Goal: Information Seeking & Learning: Learn about a topic

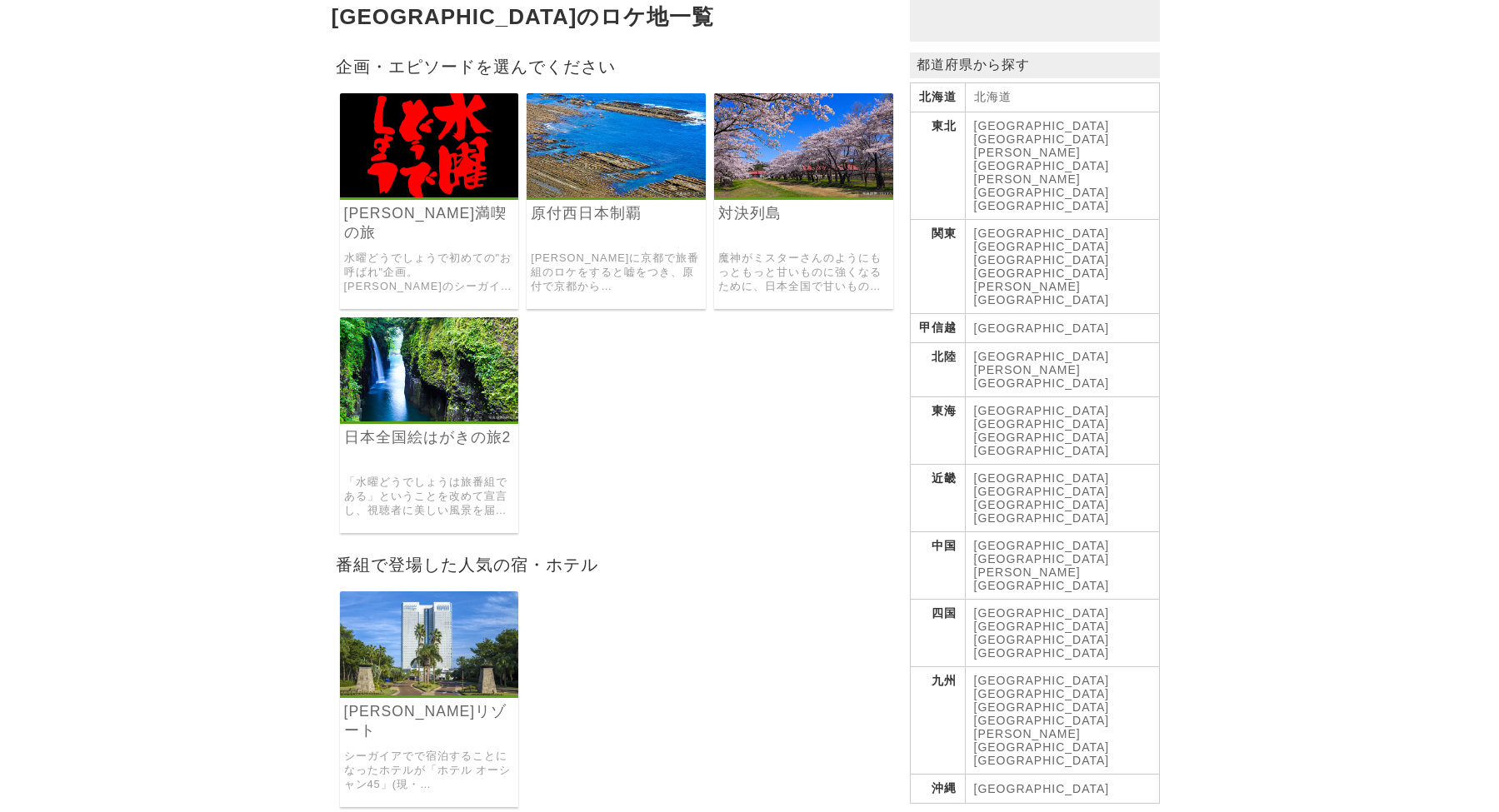
scroll to position [123, 0]
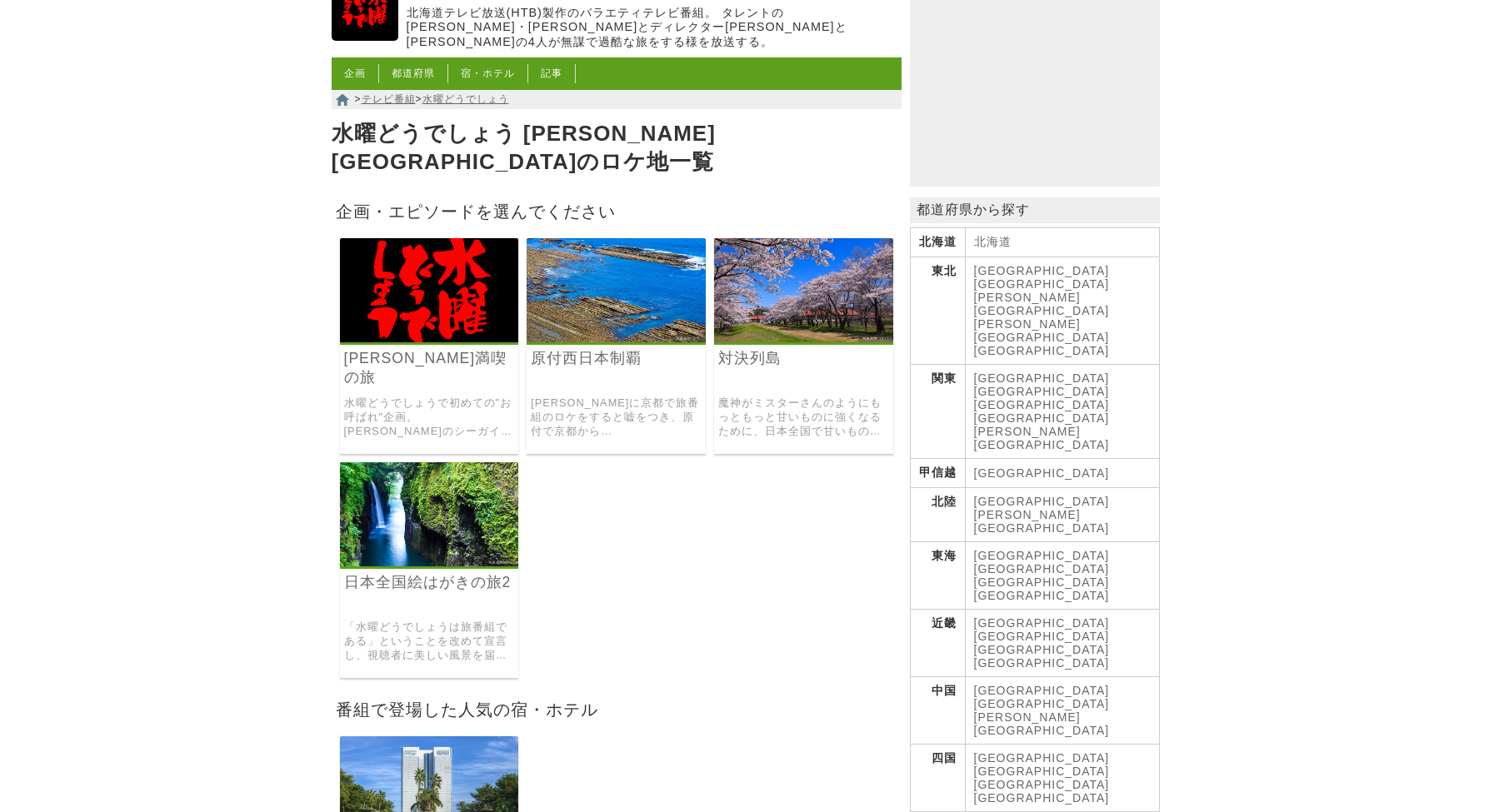
click at [406, 282] on img at bounding box center [429, 289] width 179 height 104
drag, startPoint x: 661, startPoint y: 163, endPoint x: 653, endPoint y: 165, distance: 8.2
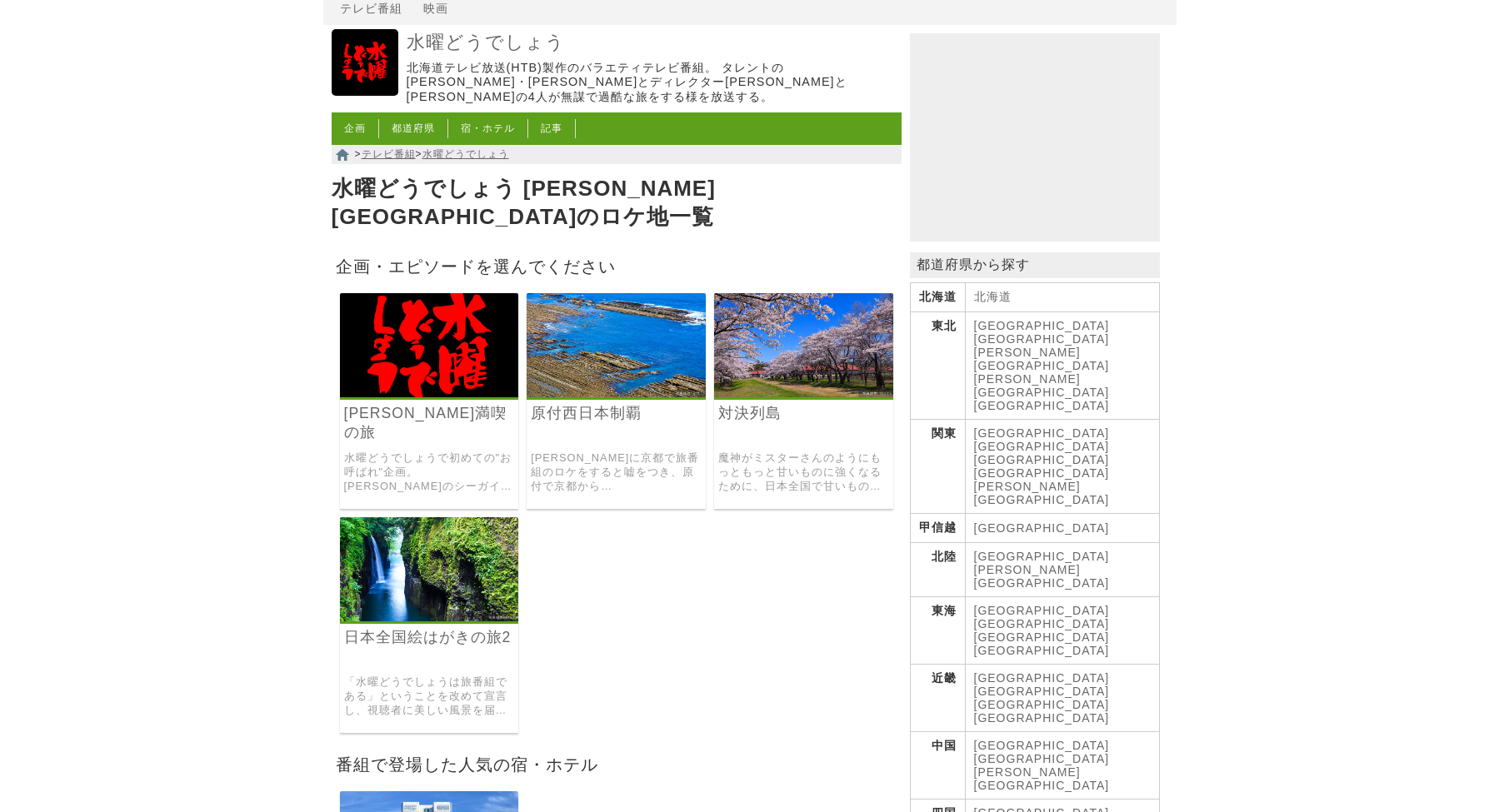
scroll to position [40, 0]
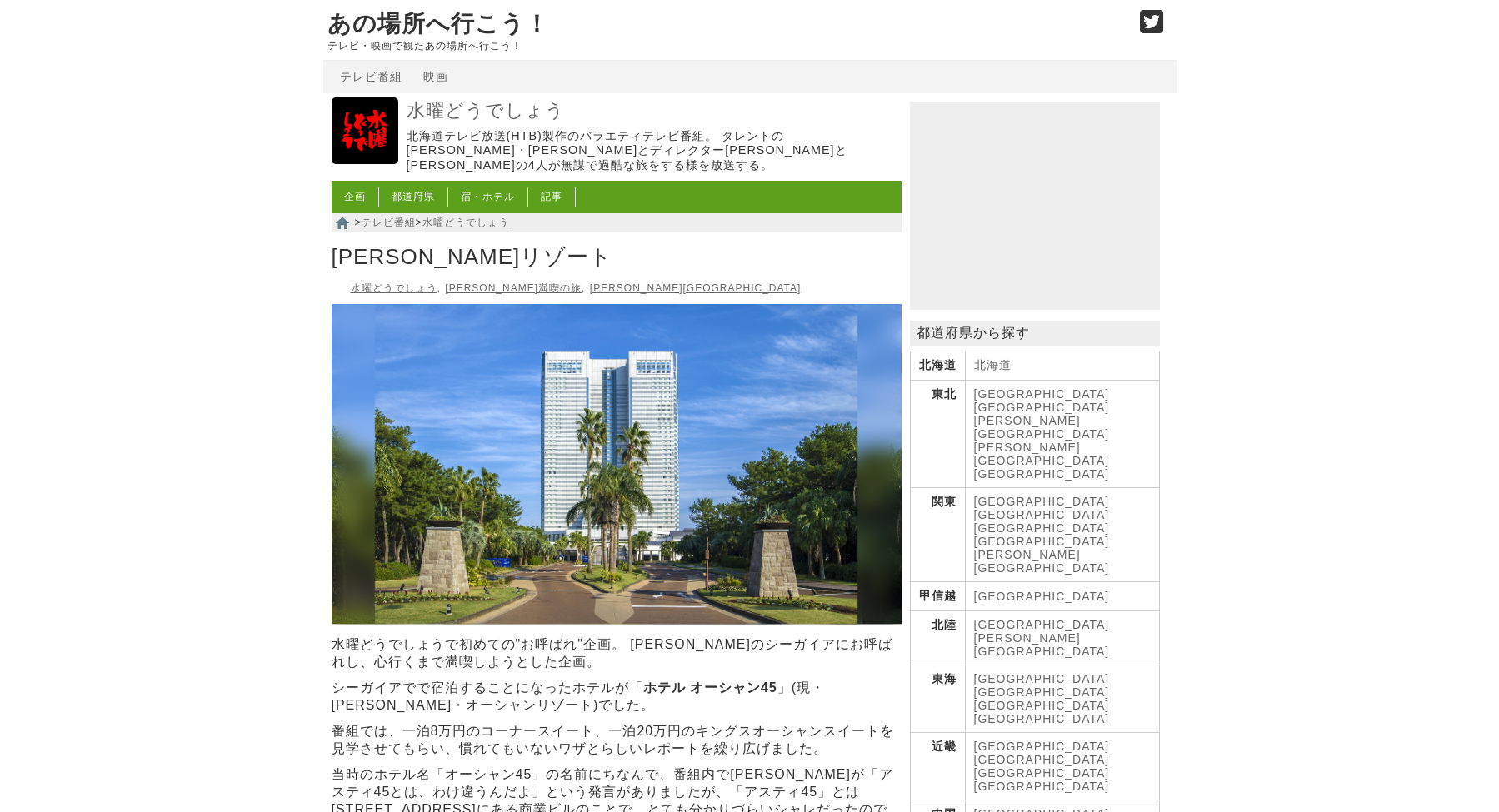
click at [468, 264] on h1 "シェラトン・グランデ・オーシャンリゾート" at bounding box center [617, 257] width 570 height 37
click at [590, 287] on link "[PERSON_NAME][GEOGRAPHIC_DATA]" at bounding box center [696, 288] width 211 height 12
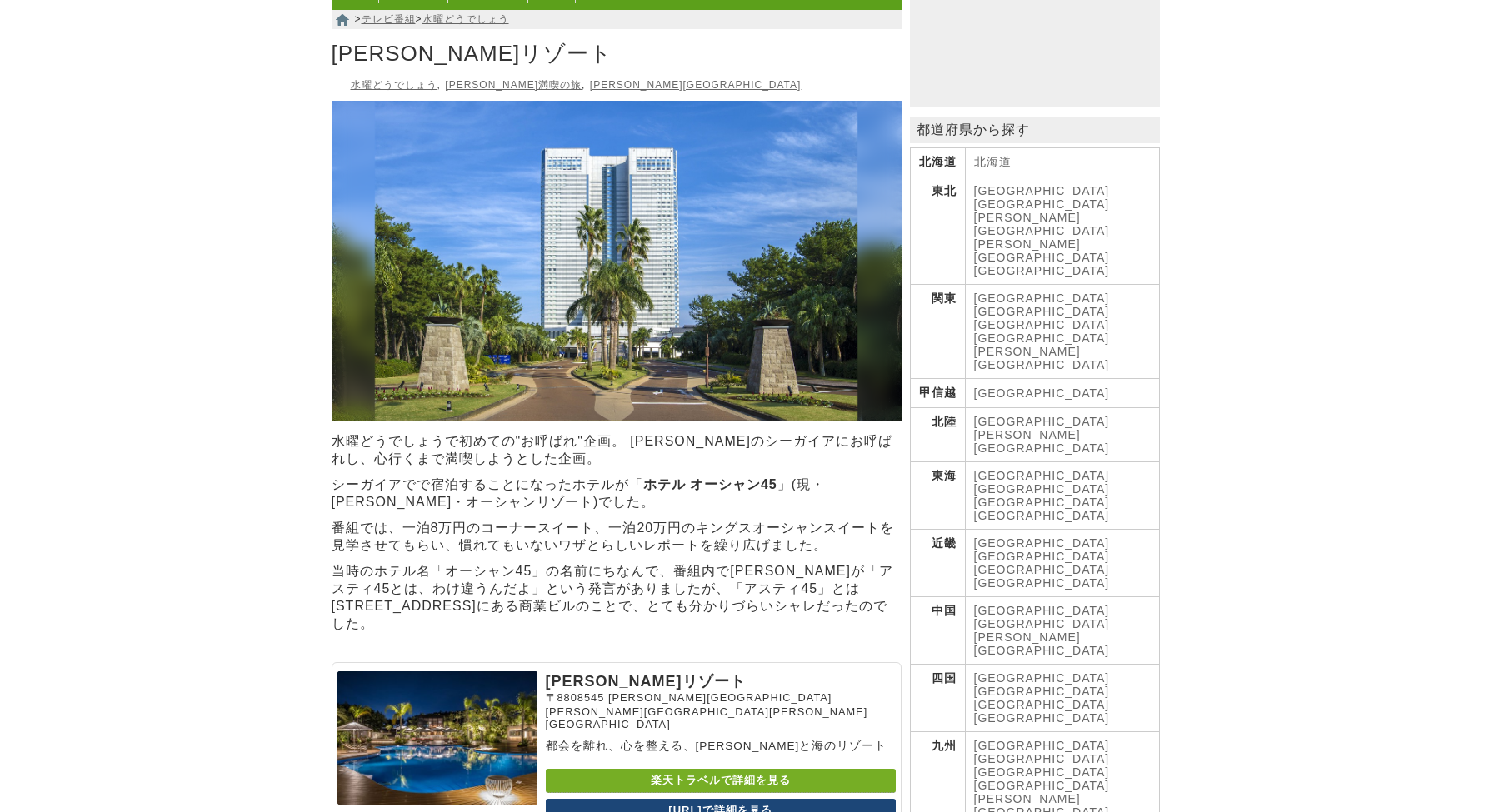
scroll to position [166, 0]
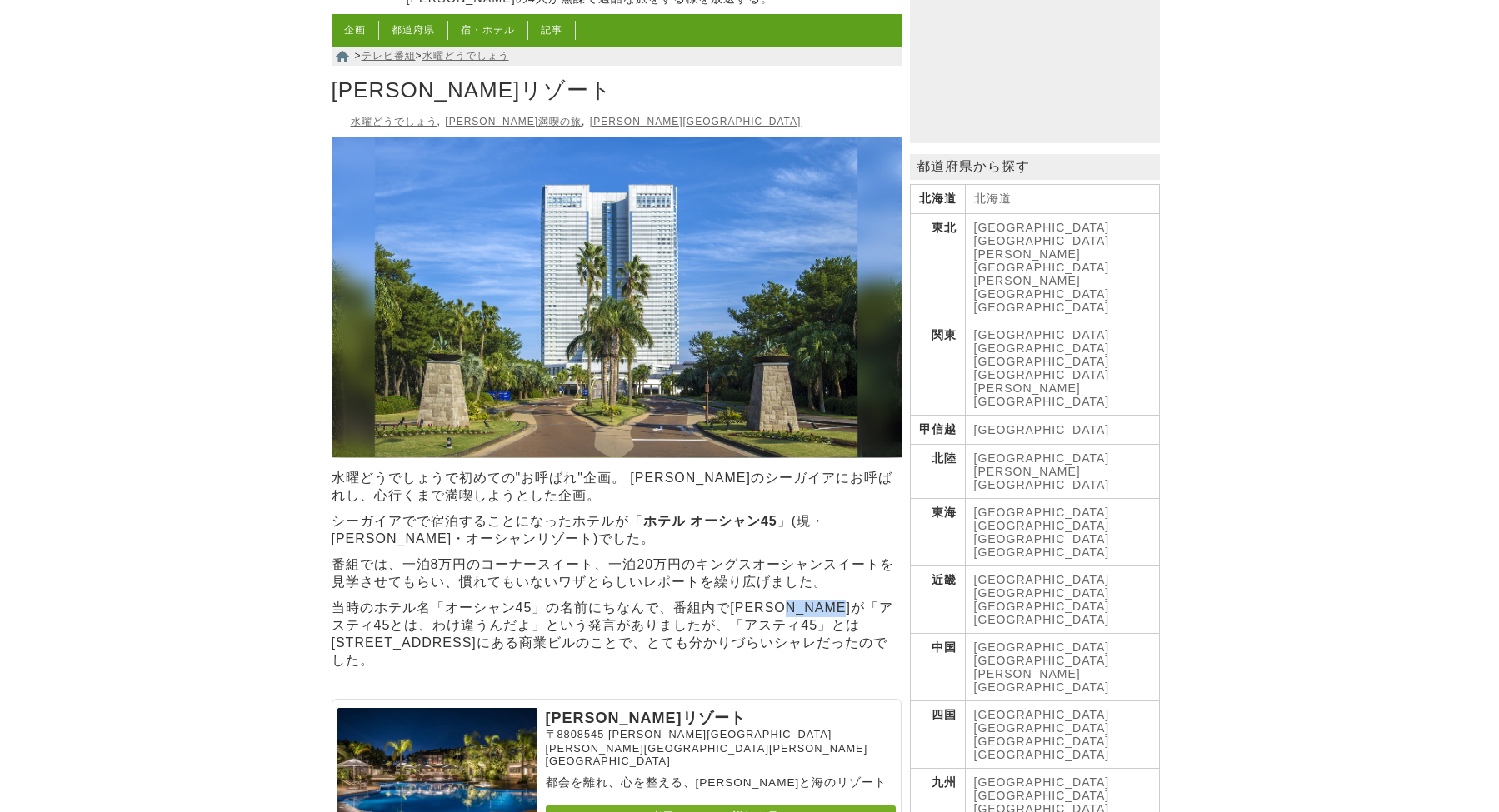
drag, startPoint x: 814, startPoint y: 626, endPoint x: 887, endPoint y: 621, distance: 73.2
click at [887, 621] on p "当時のホテル名「オーシャン45」の名前にちなんで、番組内で[PERSON_NAME]が「アスティ45とは、わけ違うんだよ」という発言がありましたが、「アスティ…" at bounding box center [617, 635] width 570 height 70
copy p "アスティ45"
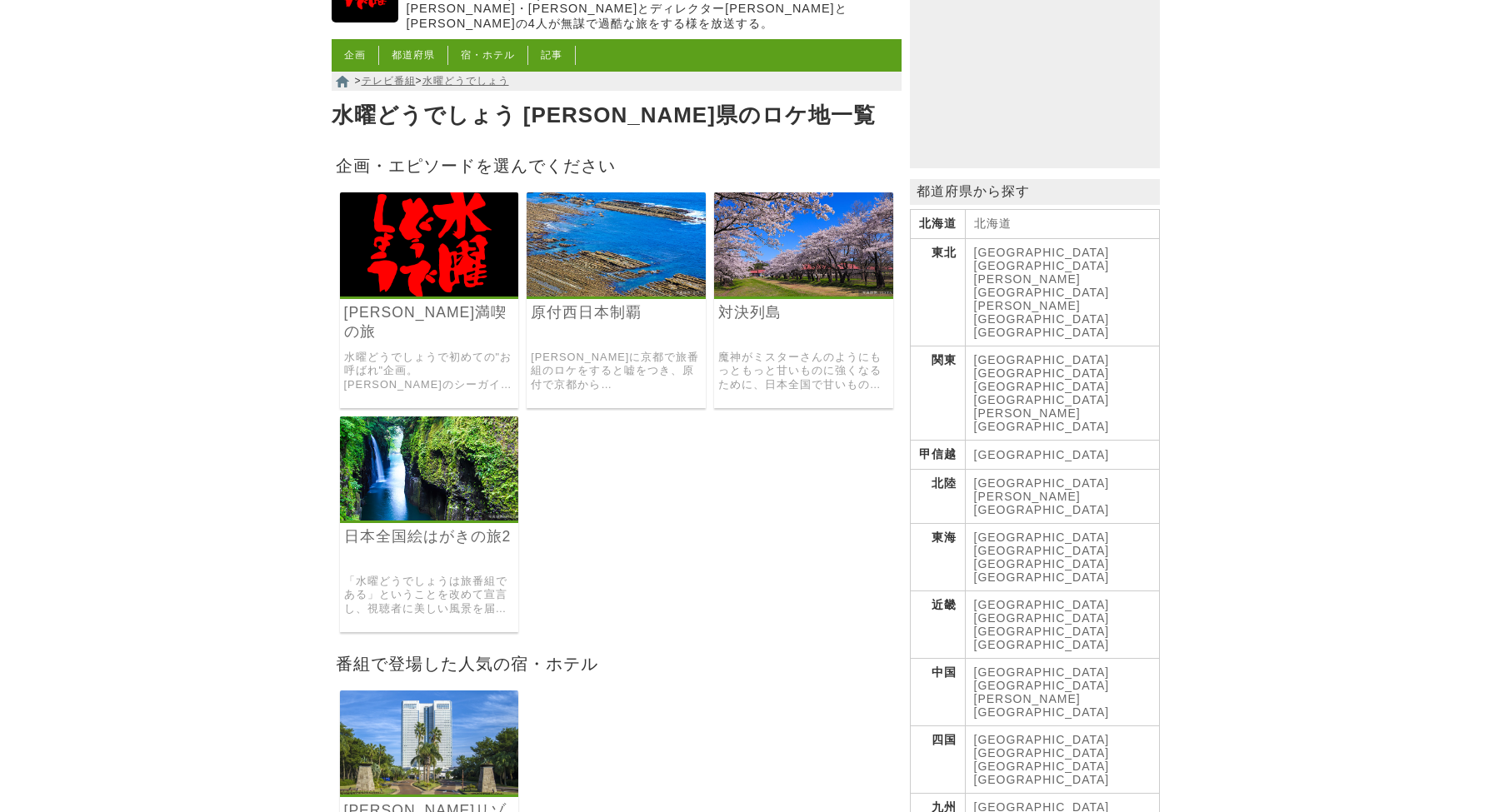
scroll to position [166, 0]
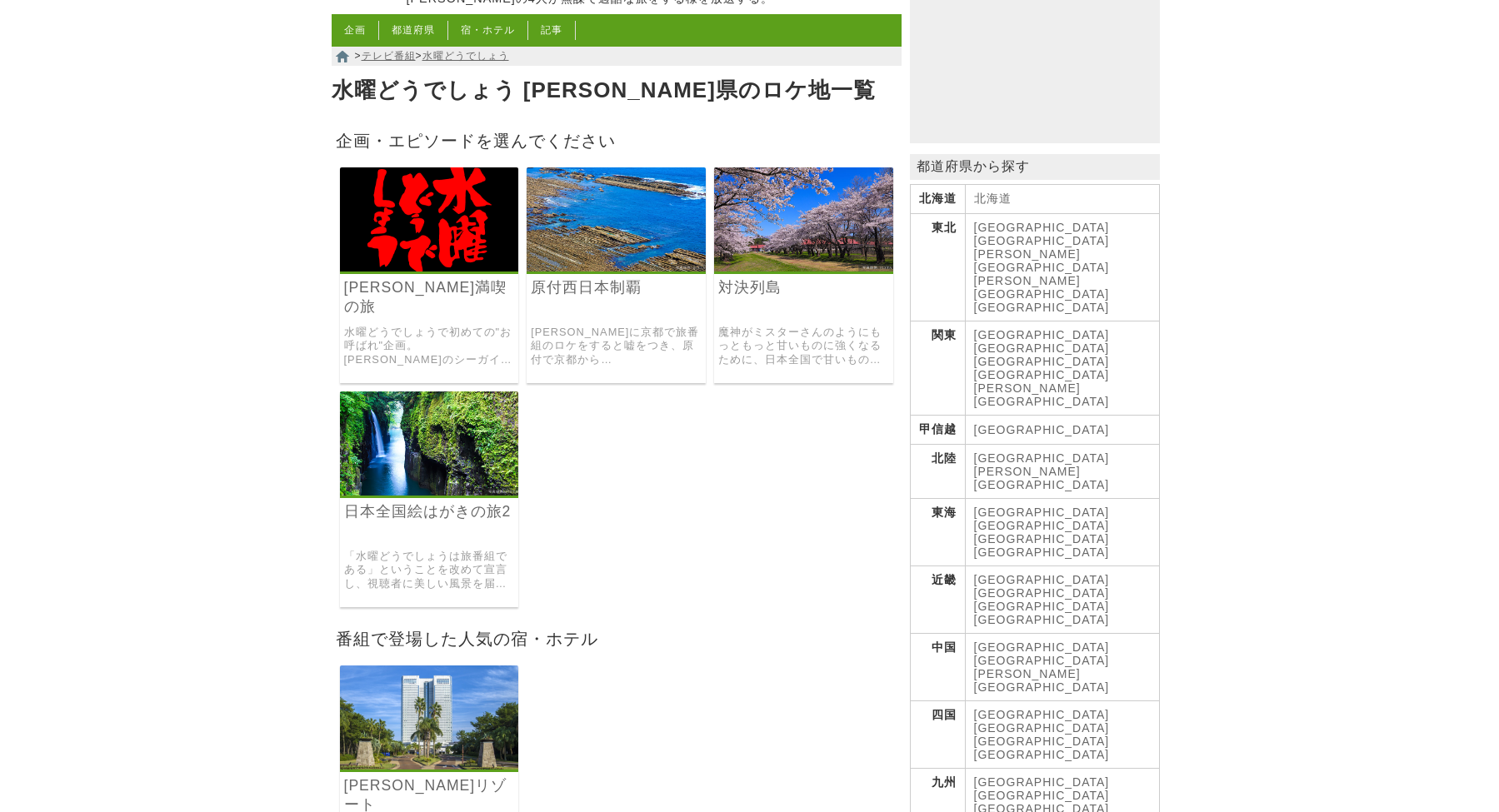
click at [449, 468] on img at bounding box center [429, 443] width 179 height 104
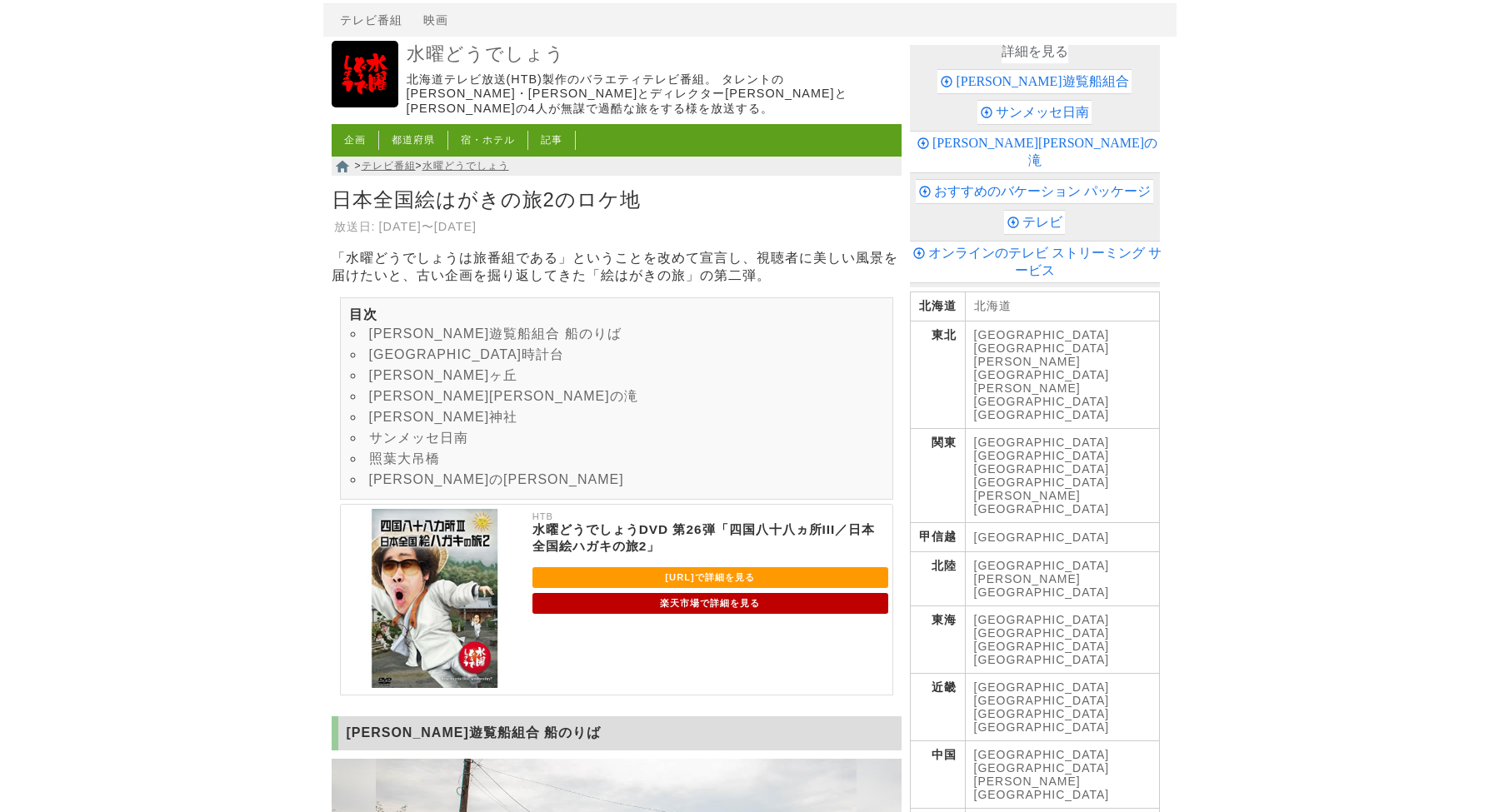
scroll to position [84, 0]
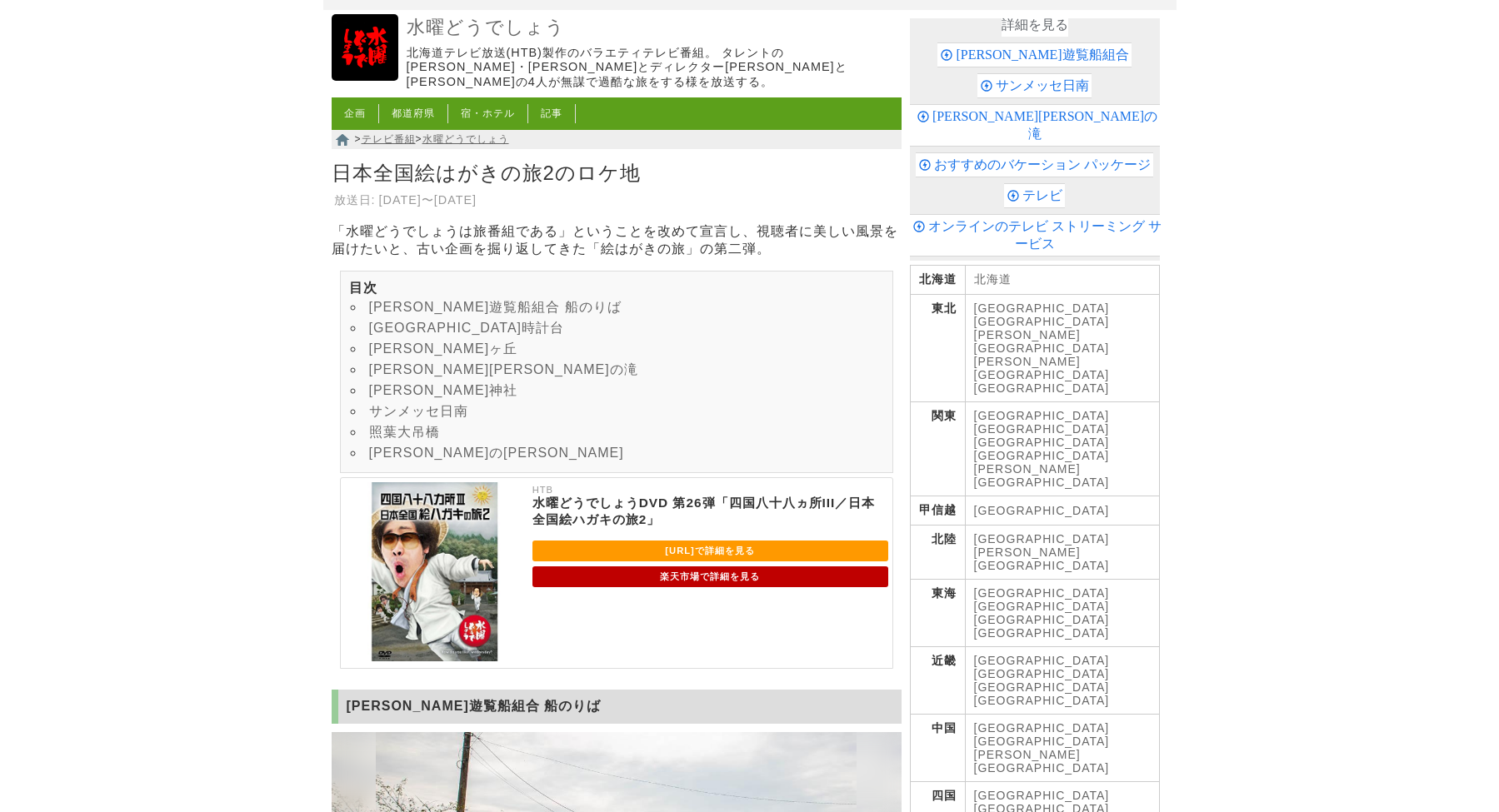
click at [438, 459] on link "[PERSON_NAME]の[PERSON_NAME]" at bounding box center [496, 452] width 255 height 14
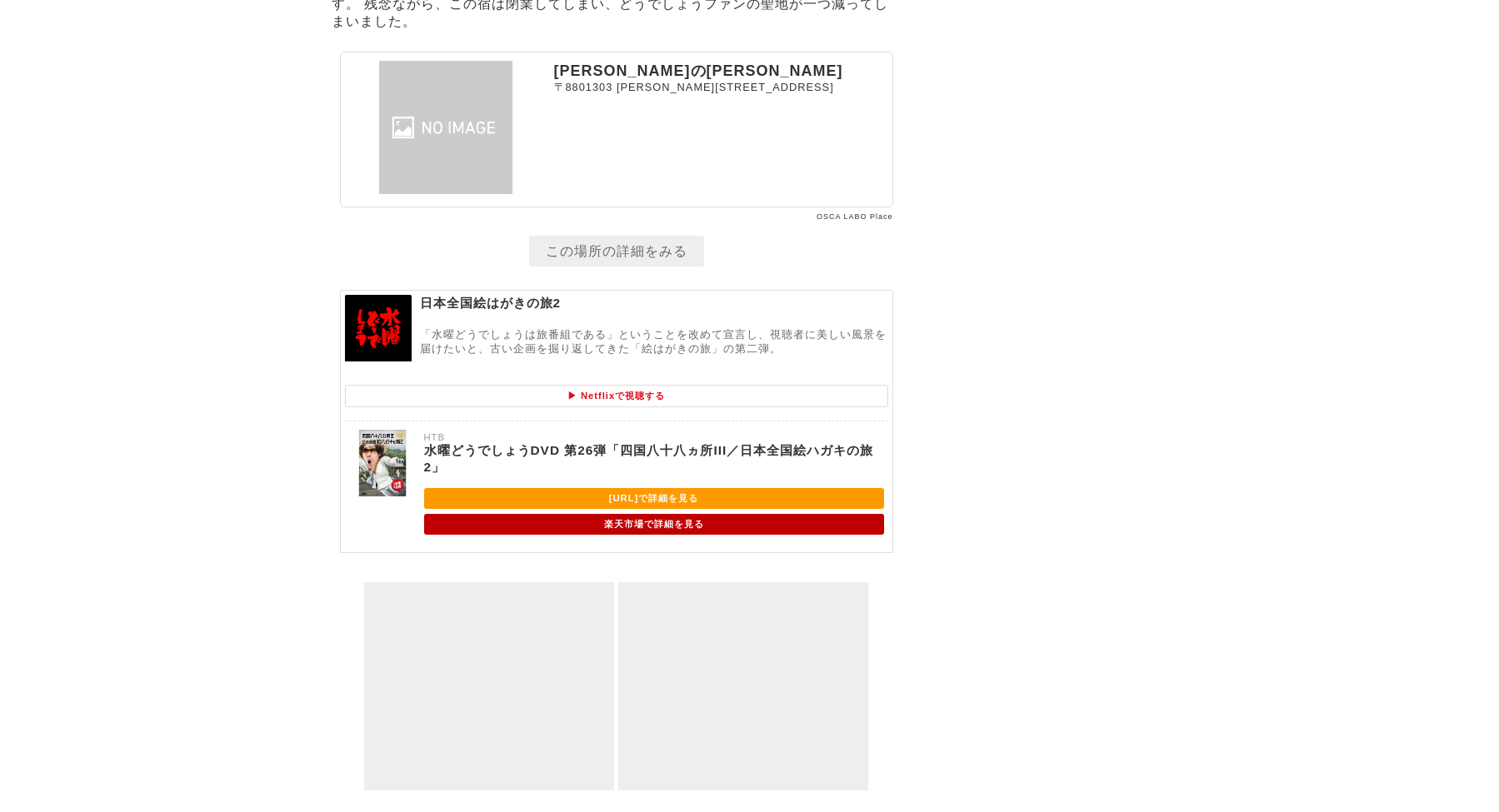
scroll to position [5870, 0]
